Goal: Find specific page/section: Find specific page/section

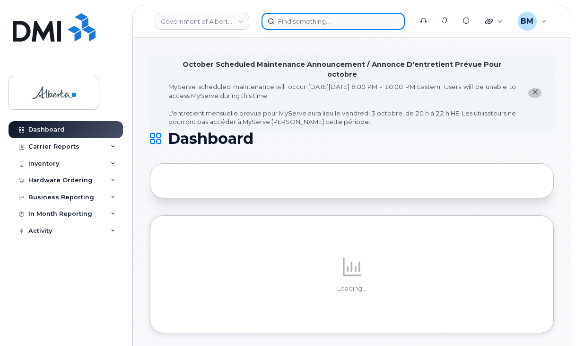
click at [307, 19] on input at bounding box center [332, 21] width 143 height 17
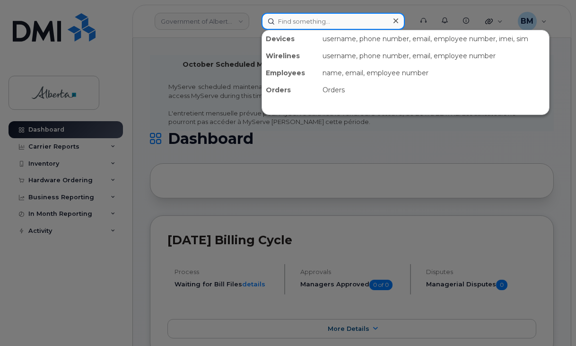
paste input "5873410902"
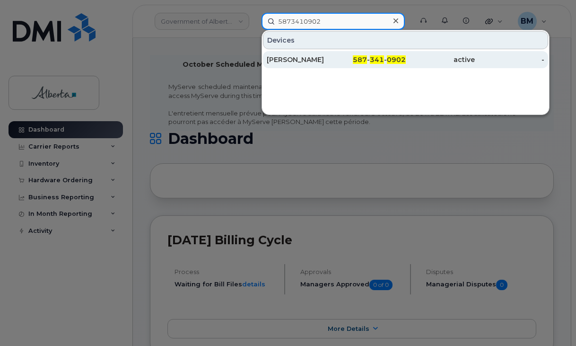
type input "5873410902"
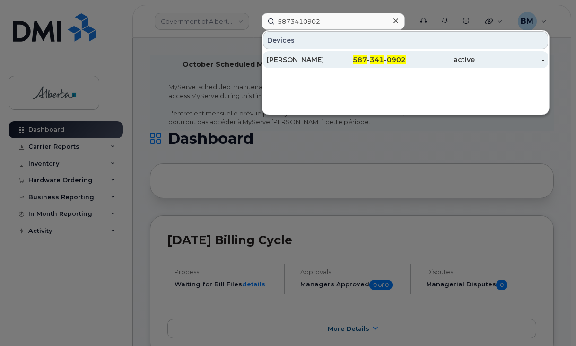
click at [283, 57] on div "[PERSON_NAME]" at bounding box center [302, 59] width 70 height 9
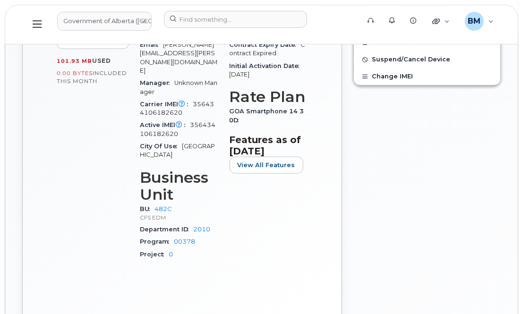
scroll to position [576, 0]
